Goal: Task Accomplishment & Management: Use online tool/utility

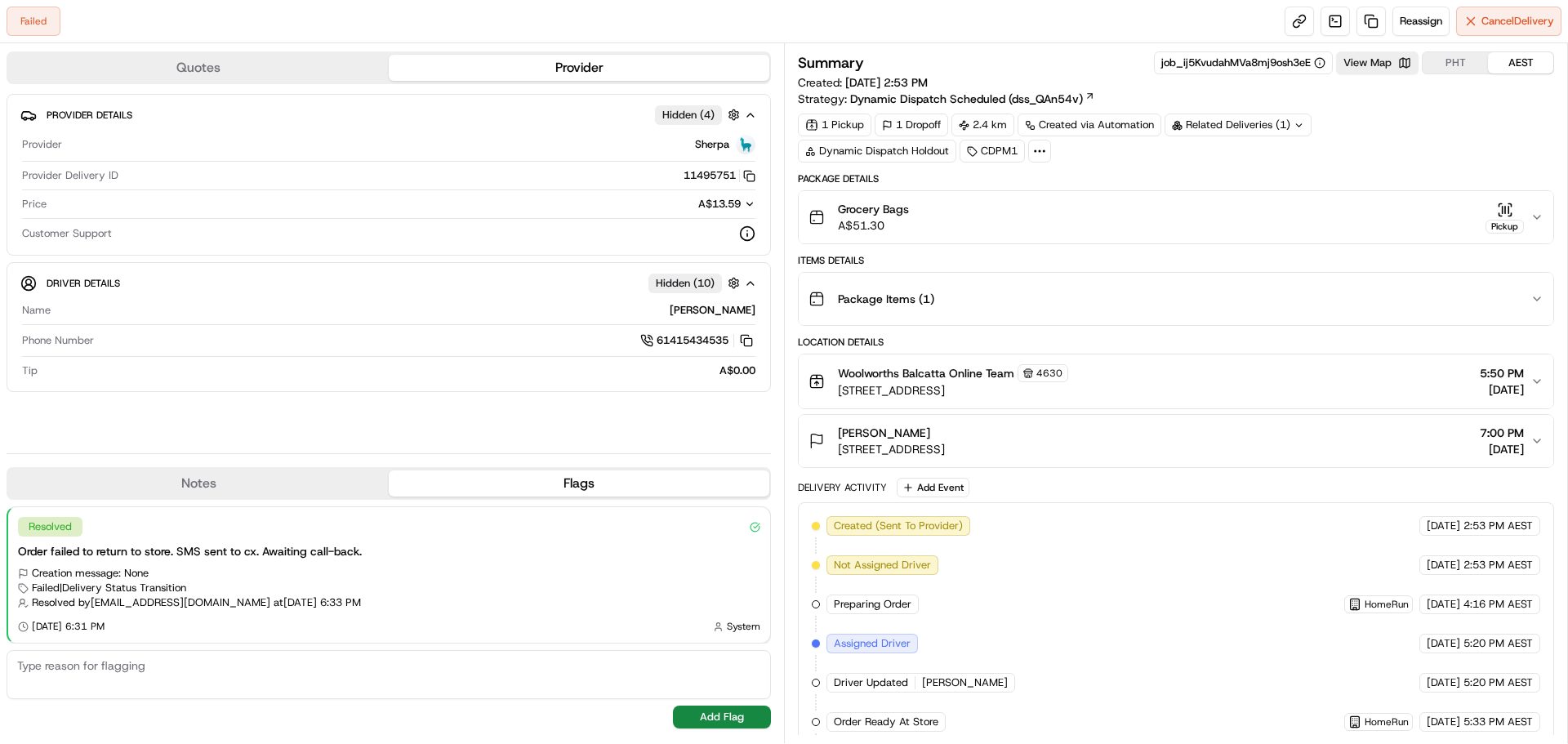
click at [1517, 218] on div "Pickup" at bounding box center [1505, 217] width 38 height 32
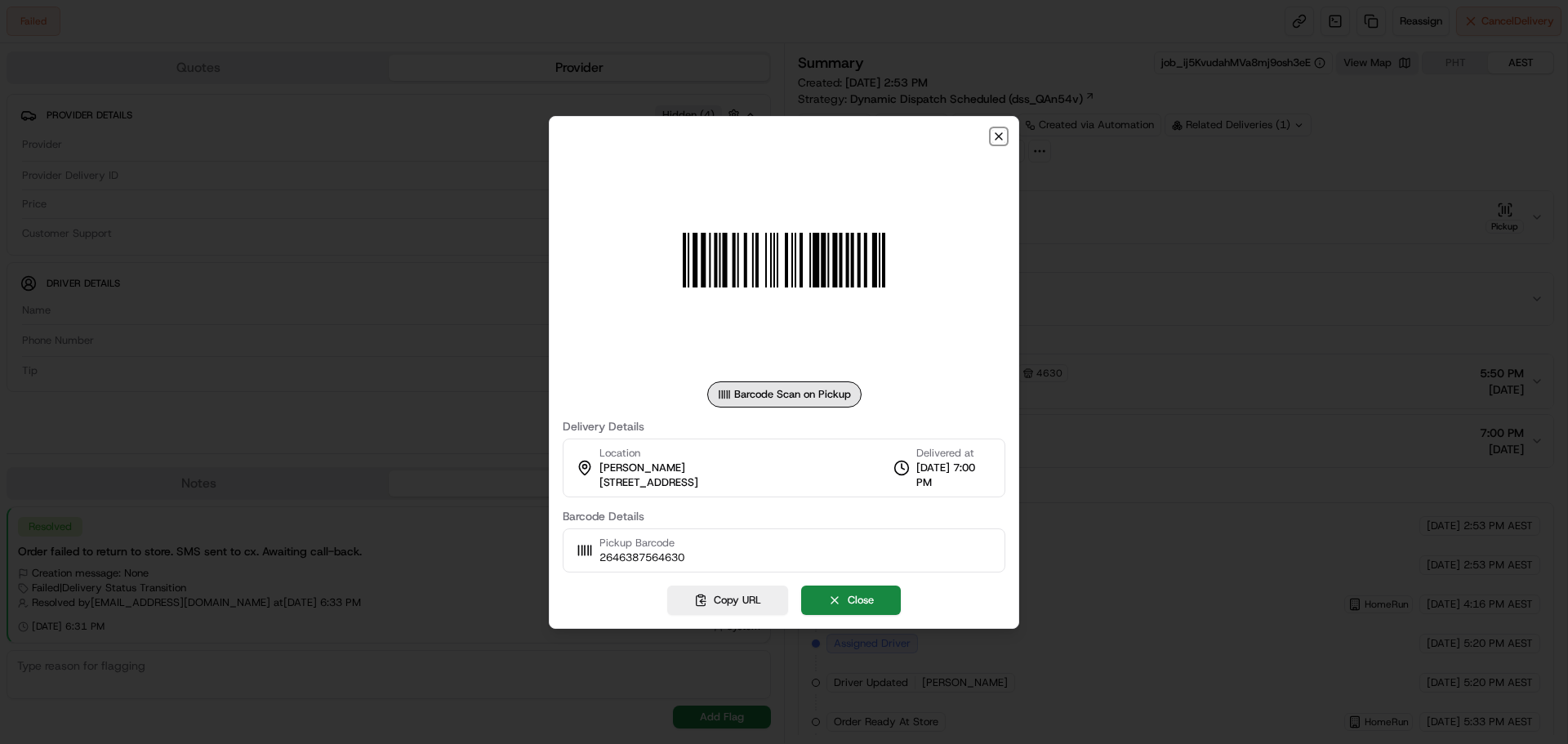
click at [997, 131] on icon "button" at bounding box center [999, 137] width 13 height 13
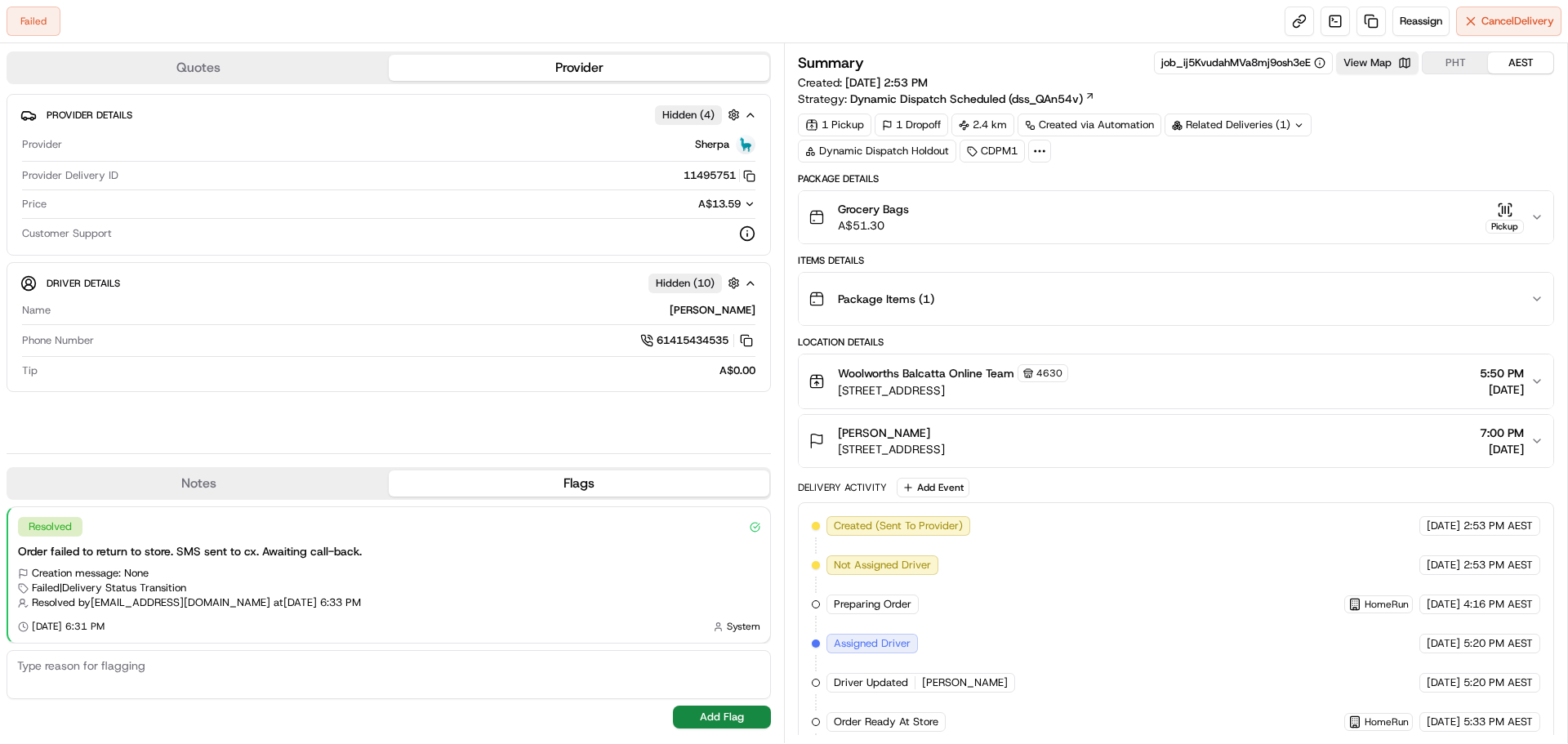
click at [1525, 212] on div "Grocery Bags A$51.30 Pickup" at bounding box center [1169, 217] width 723 height 33
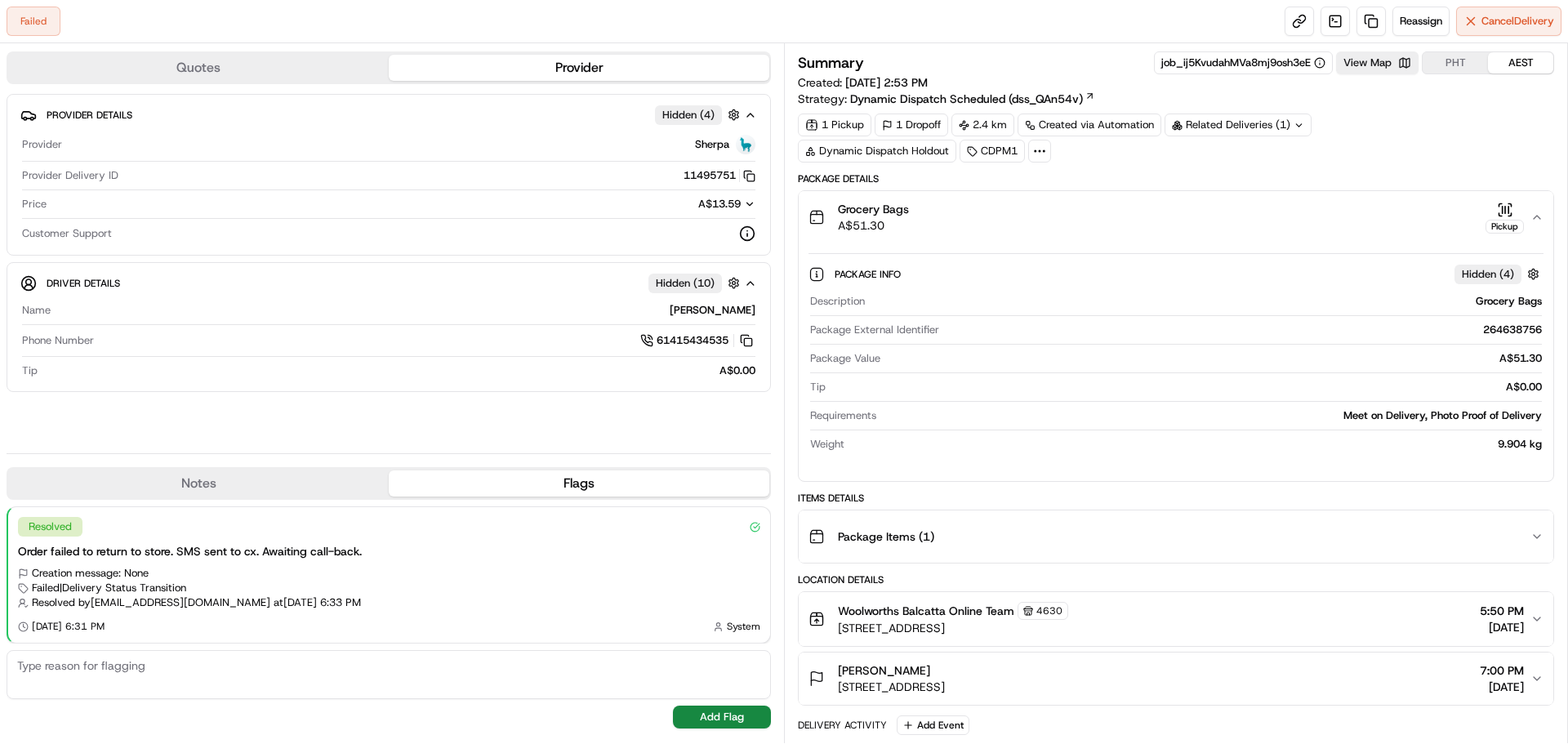
click at [1528, 214] on div "Grocery Bags A$51.30 Pickup" at bounding box center [1169, 217] width 723 height 33
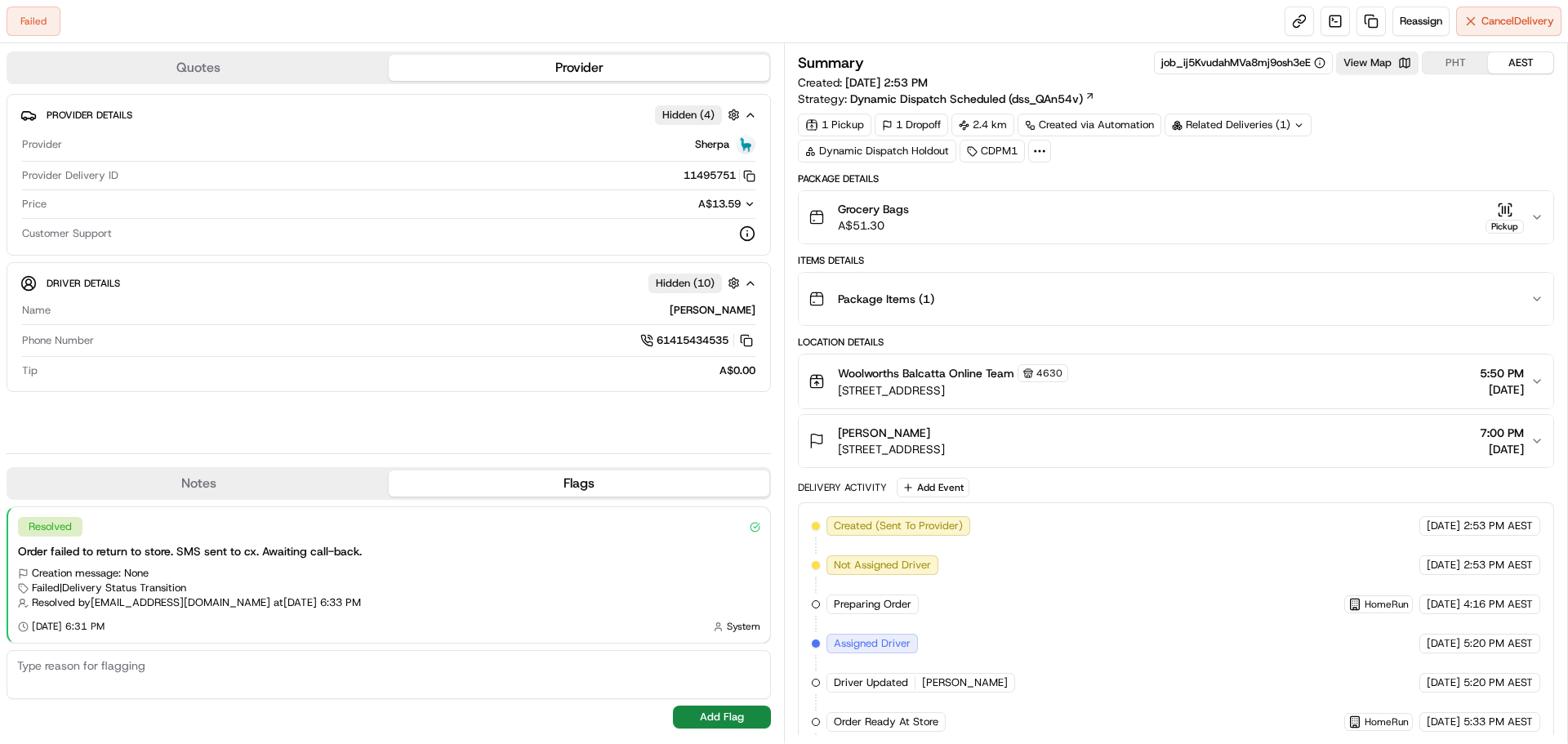
click at [1514, 210] on div "Pickup" at bounding box center [1505, 217] width 38 height 32
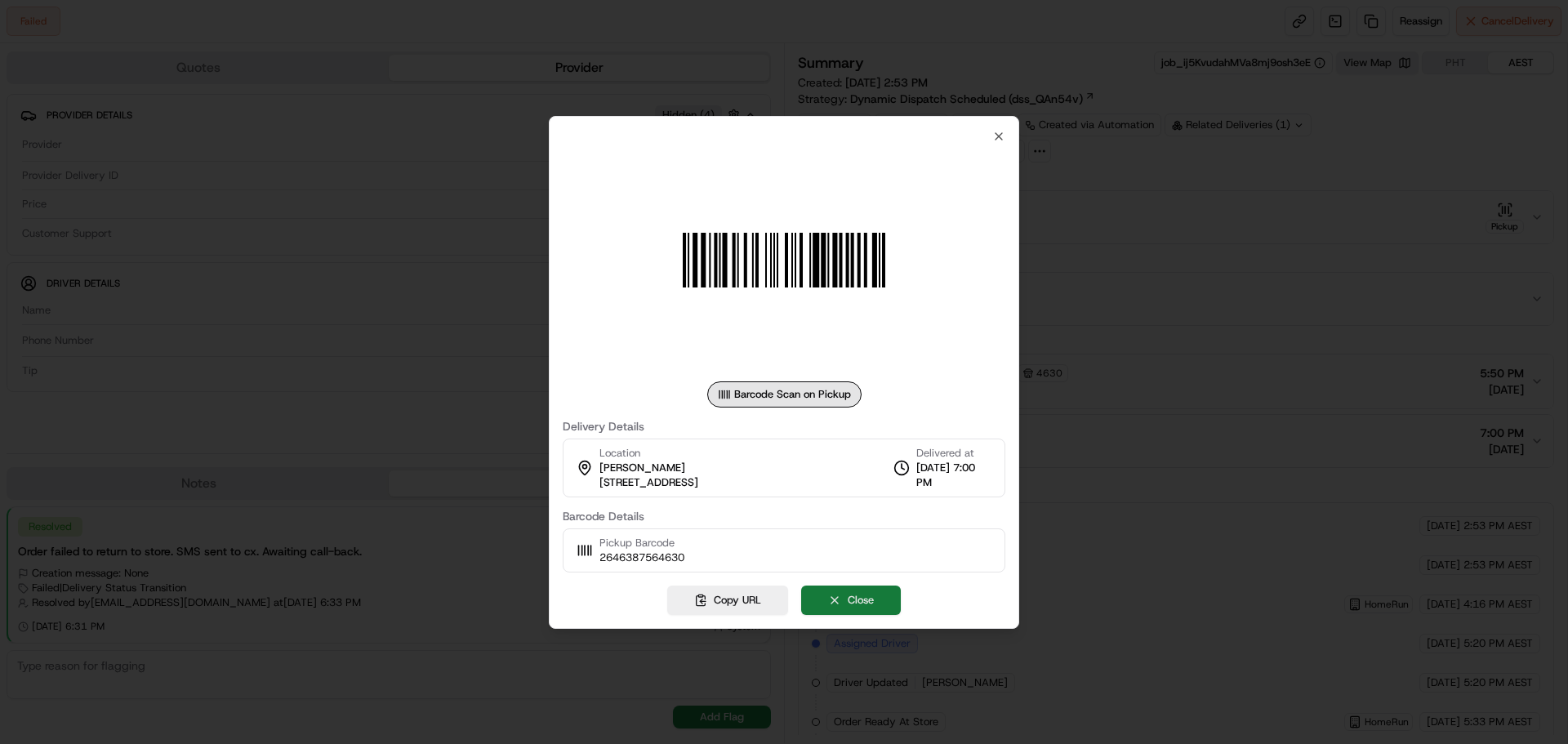
click at [825, 588] on button "Close" at bounding box center [851, 600] width 99 height 30
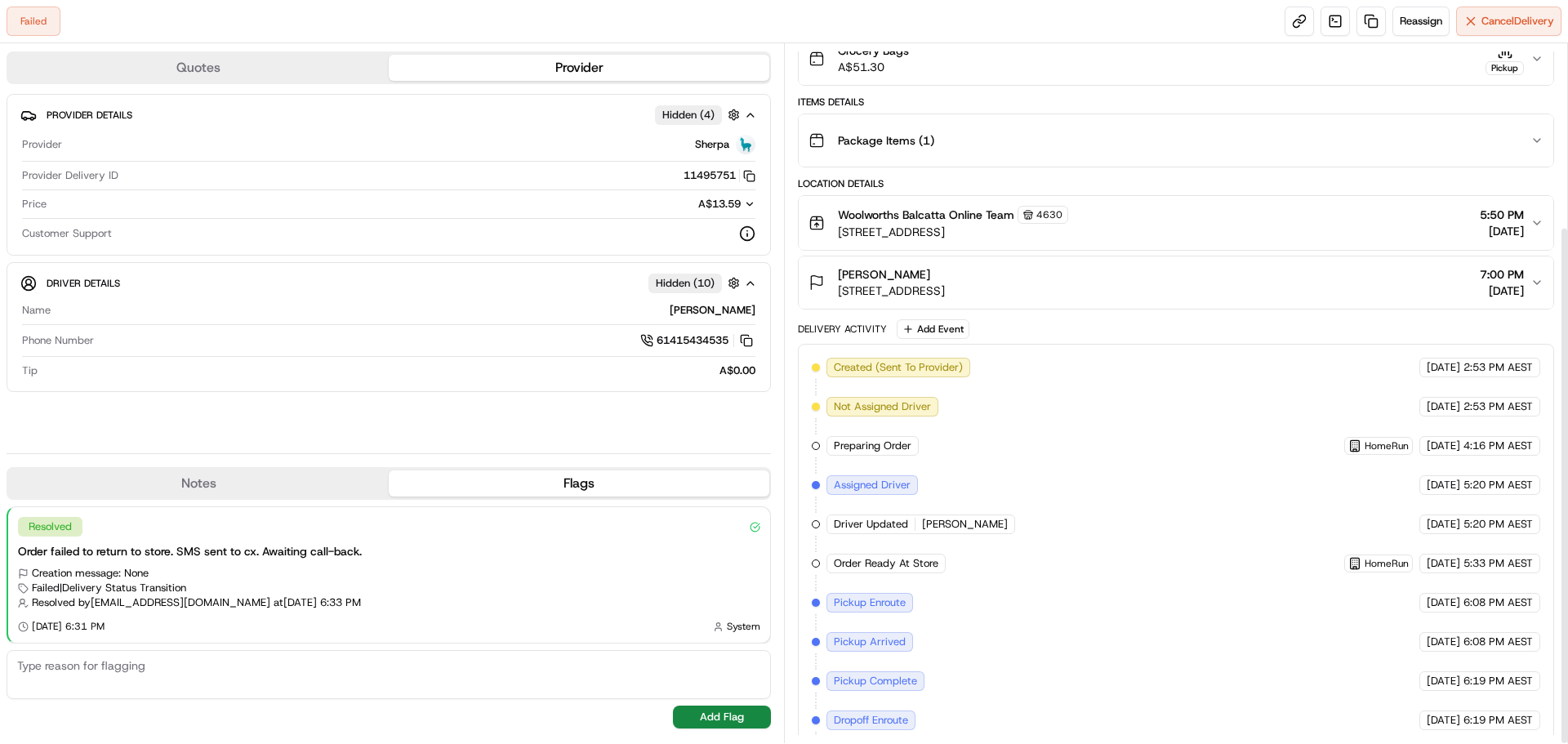
scroll to position [246, 0]
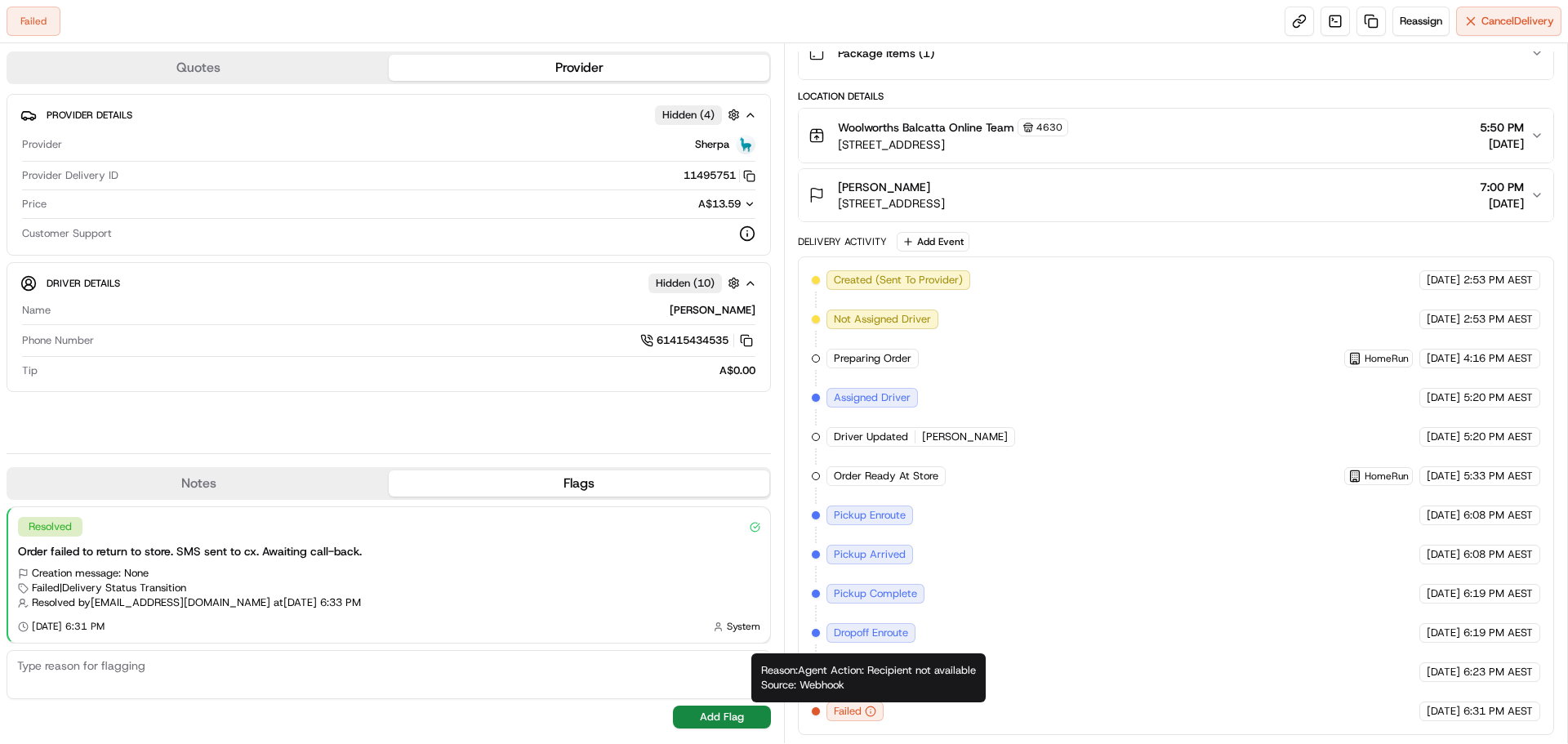
click at [875, 709] on icon "button" at bounding box center [871, 711] width 12 height 12
click at [1053, 598] on div "Created (Sent To Provider) Sherpa 17/08/2025 2:53 PM AEST Not Assigned Driver S…" at bounding box center [1176, 495] width 729 height 451
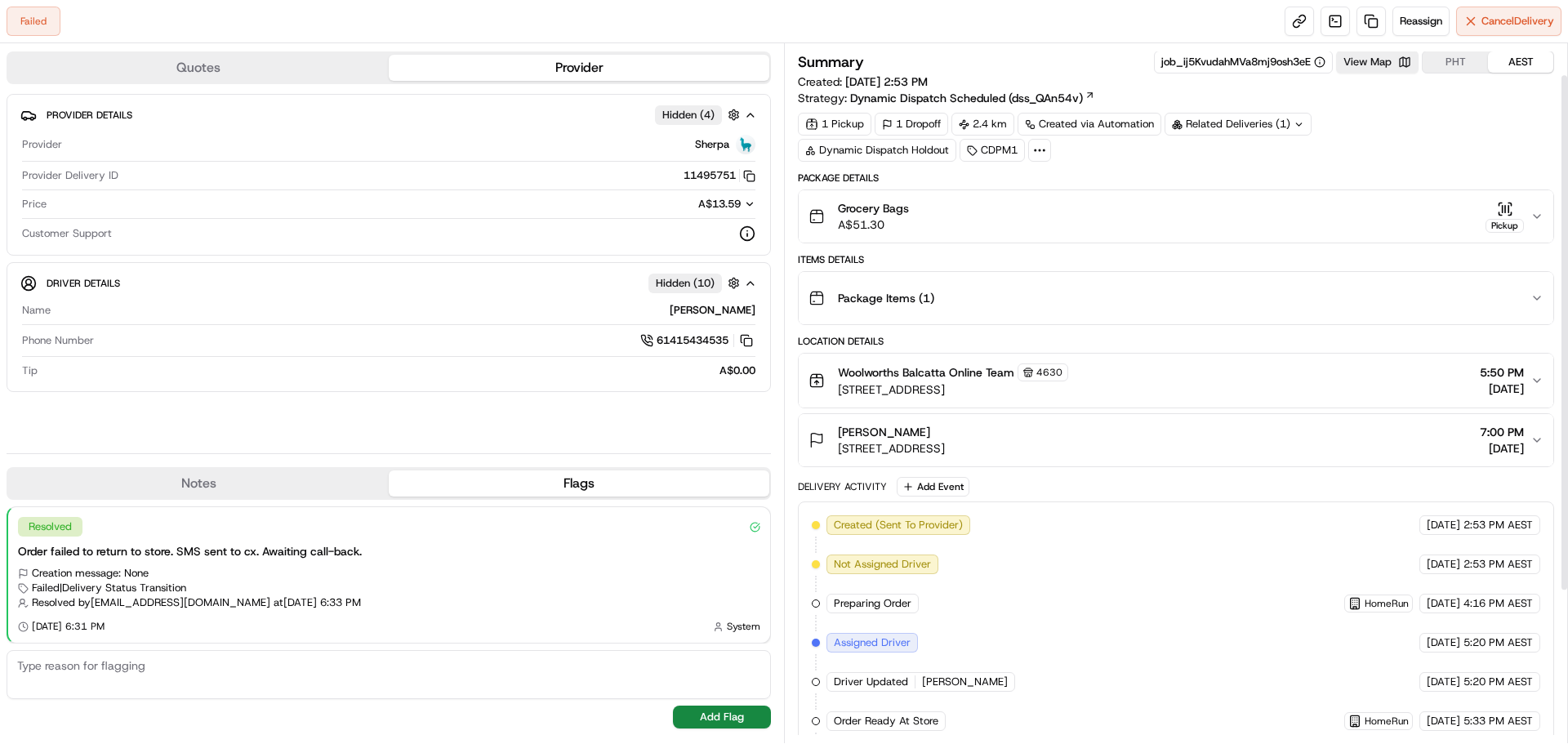
scroll to position [0, 0]
click at [1424, 27] on span "Reassign" at bounding box center [1421, 21] width 43 height 14
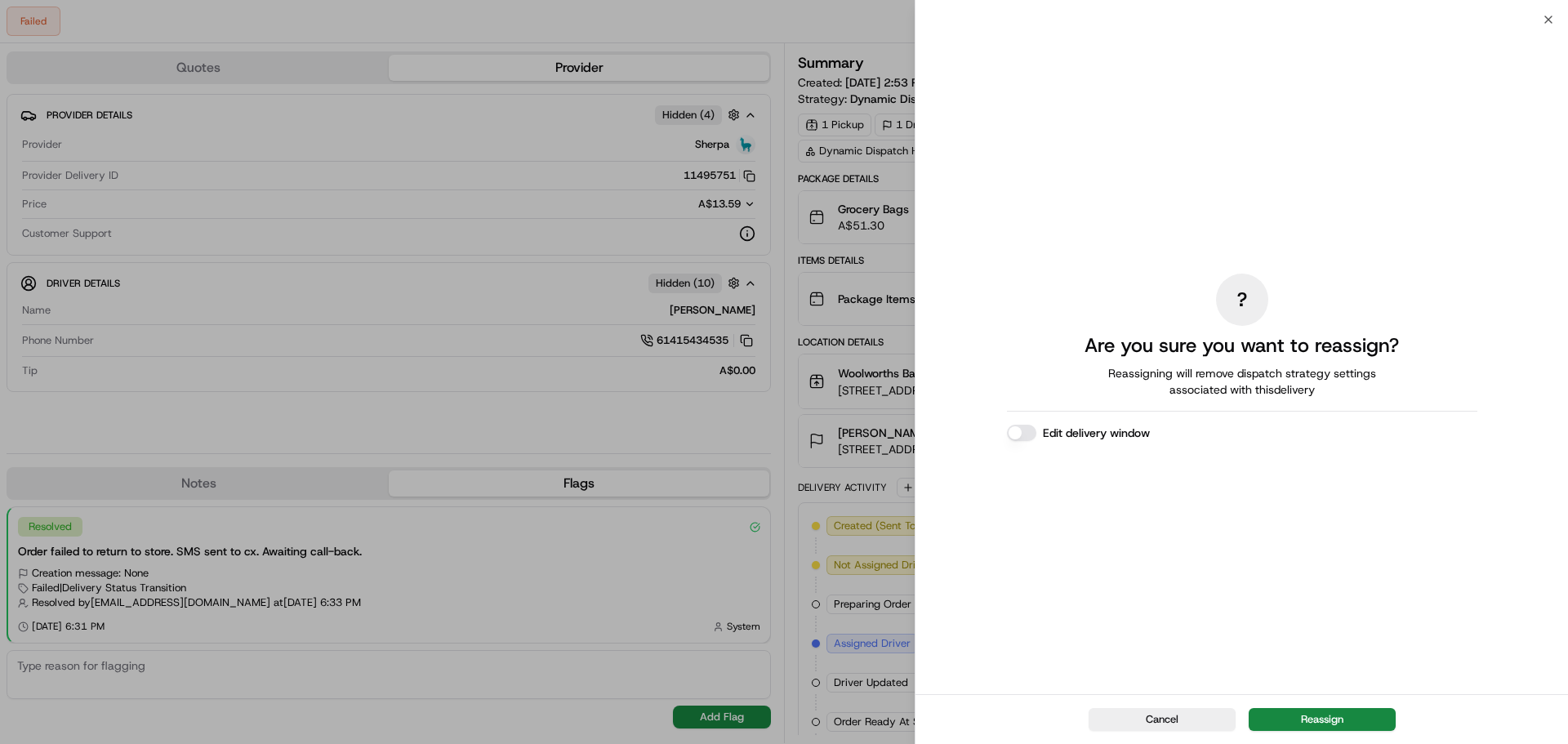
click at [1030, 433] on button "Edit delivery window" at bounding box center [1022, 433] width 30 height 16
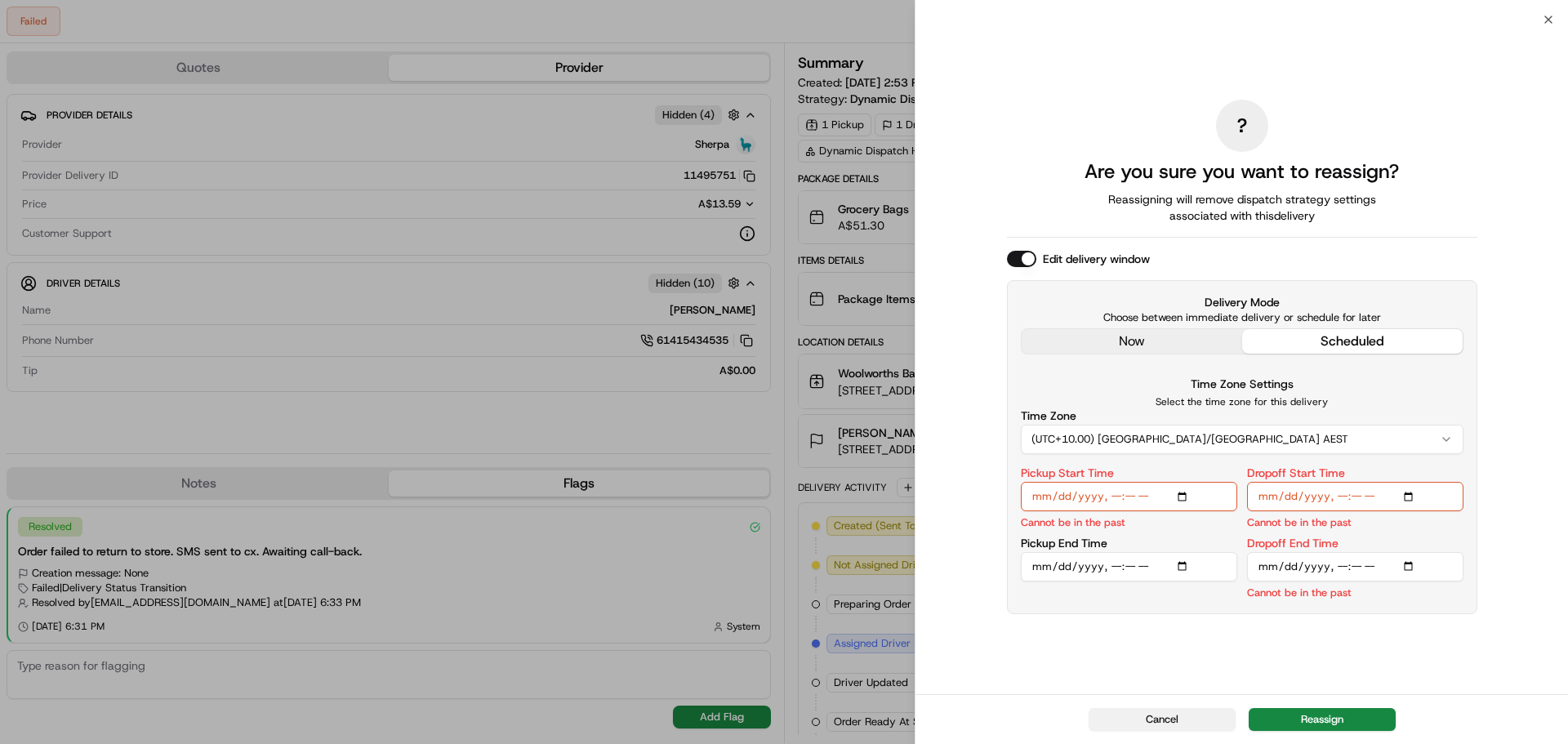
click at [1204, 710] on button "Cancel" at bounding box center [1162, 719] width 147 height 23
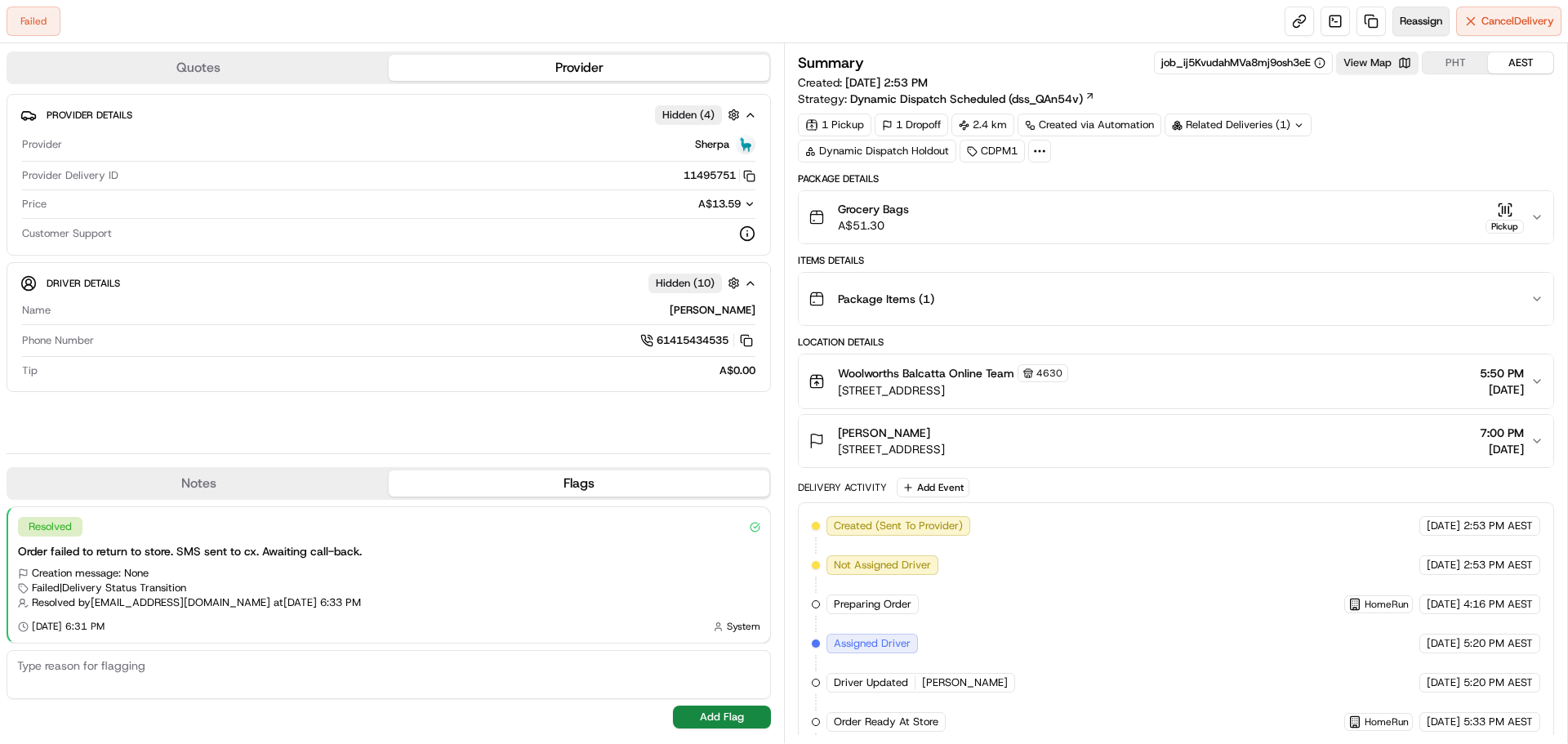
click at [1417, 28] on span "Reassign" at bounding box center [1421, 21] width 43 height 14
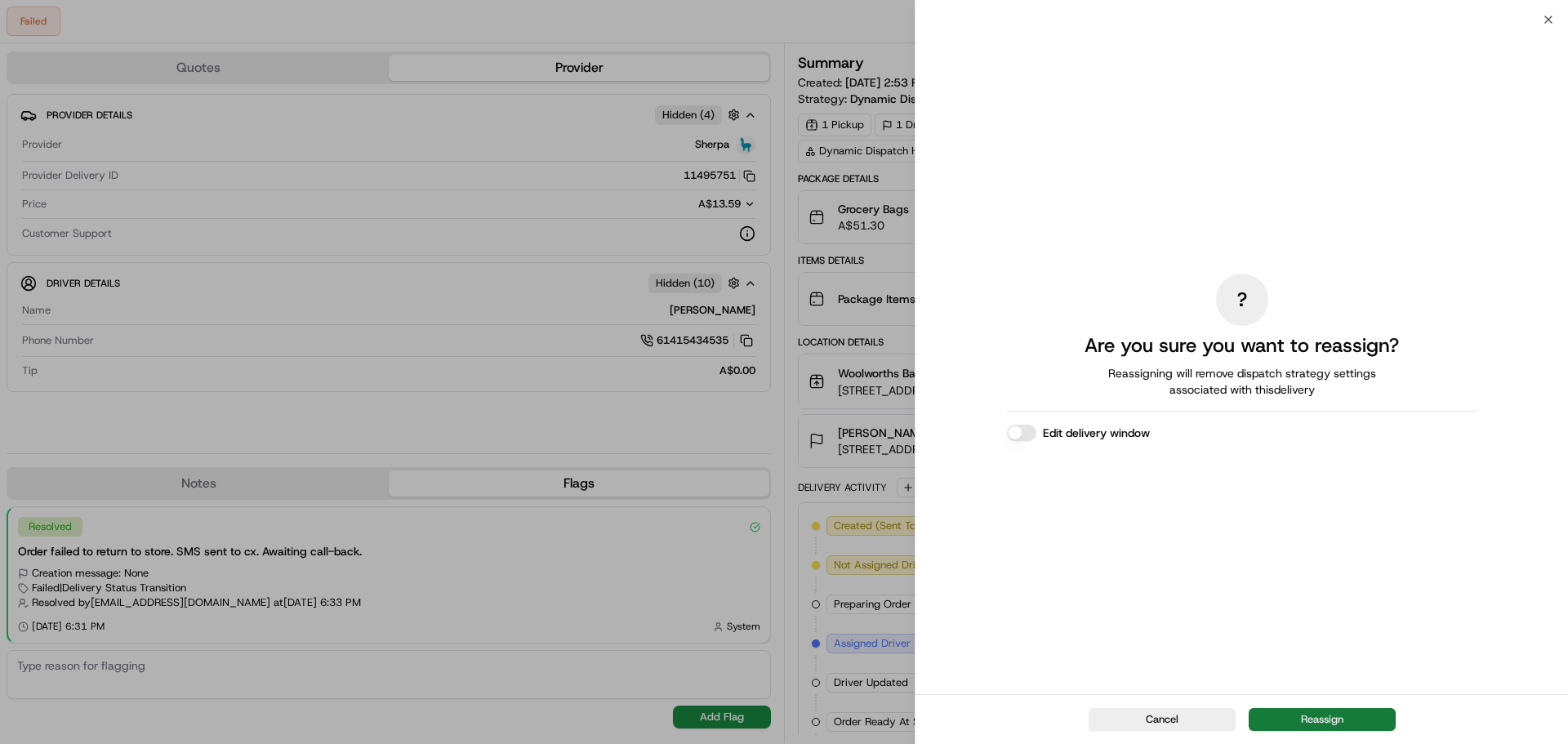
click at [1306, 714] on button "Reassign" at bounding box center [1322, 719] width 147 height 23
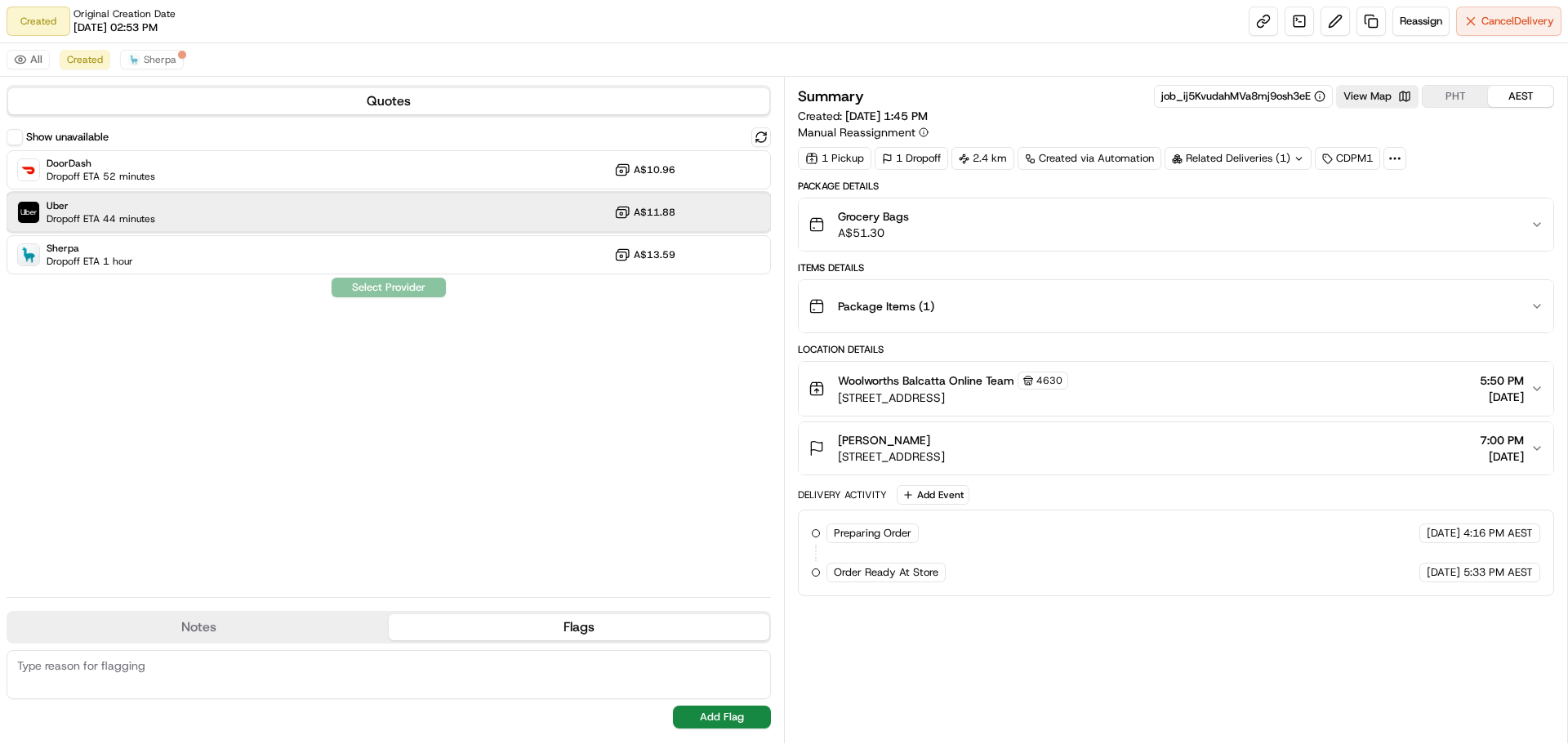
click at [240, 216] on div "Uber Dropoff ETA 44 minutes A$11.88" at bounding box center [389, 212] width 765 height 39
click at [366, 286] on button "Assign Provider" at bounding box center [389, 287] width 116 height 20
